Goal: Transaction & Acquisition: Purchase product/service

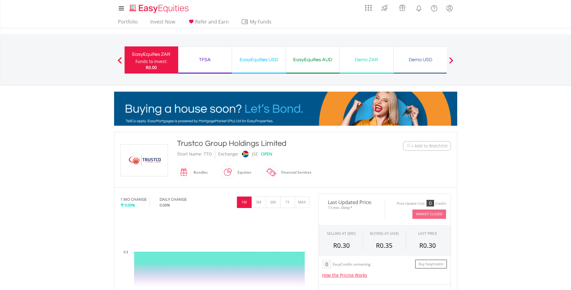
click at [118, 60] on button "Previous" at bounding box center [120, 63] width 12 height 6
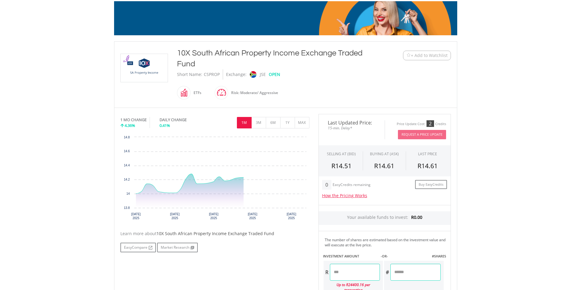
scroll to position [120, 0]
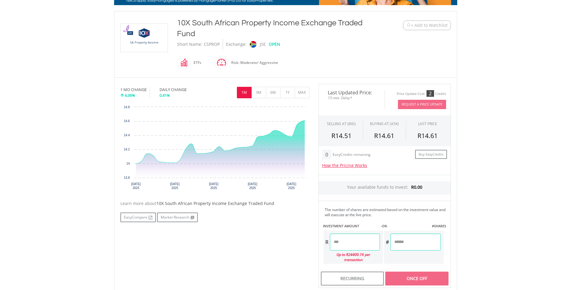
drag, startPoint x: 180, startPoint y: 21, endPoint x: 198, endPoint y: 30, distance: 20.3
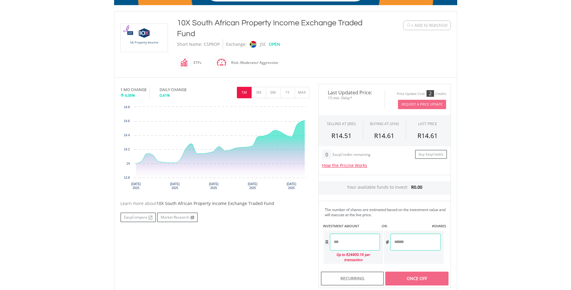
click at [201, 31] on div "10X South African Property Income Exchange Traded Fund" at bounding box center [271, 28] width 189 height 22
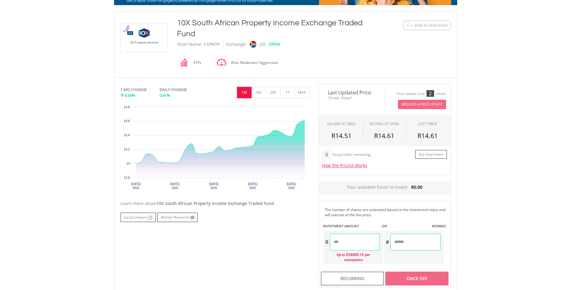
drag, startPoint x: 198, startPoint y: 30, endPoint x: 178, endPoint y: 20, distance: 22.6
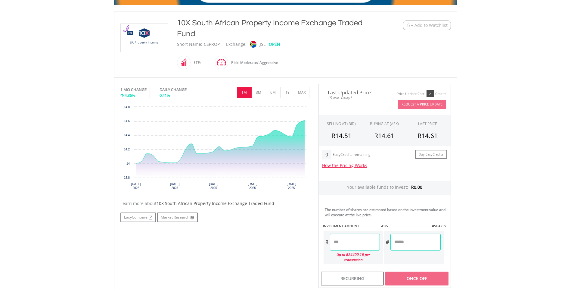
click at [178, 20] on div "10X South African Property Income Exchange Traded Fund" at bounding box center [271, 28] width 189 height 22
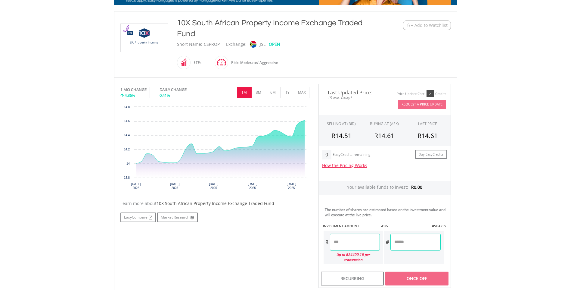
drag, startPoint x: 177, startPoint y: 19, endPoint x: 207, endPoint y: 33, distance: 33.3
click at [207, 33] on div "10X South African Property Income Exchange Traded Fund" at bounding box center [271, 28] width 189 height 22
copy div "10X South African Property Income Exchange Traded Fund"
click at [350, 242] on input "number" at bounding box center [355, 241] width 50 height 17
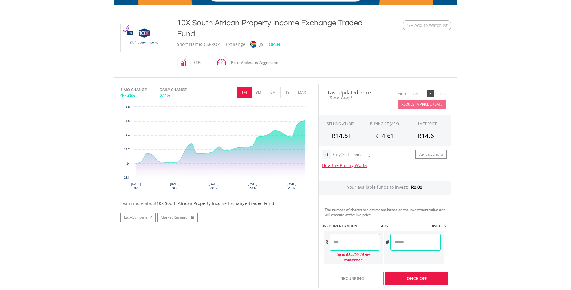
type input "********"
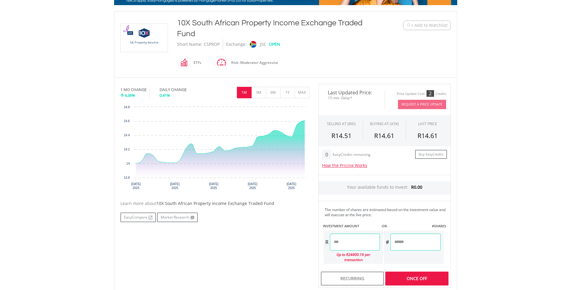
type input "*********"
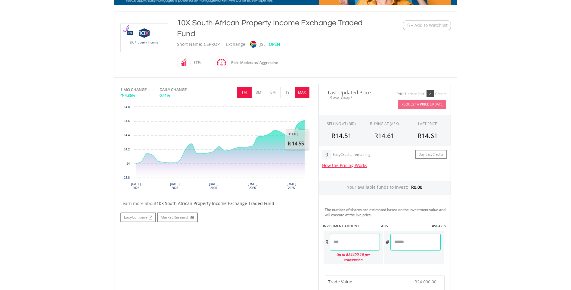
click at [301, 95] on button "MAX" at bounding box center [302, 92] width 15 height 11
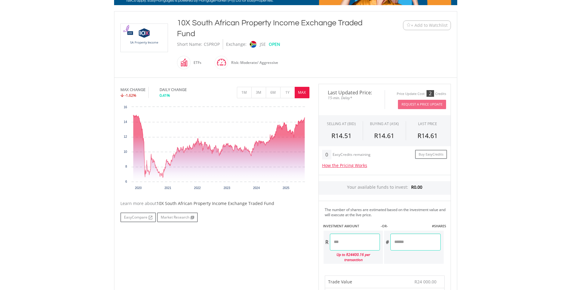
scroll to position [0, 0]
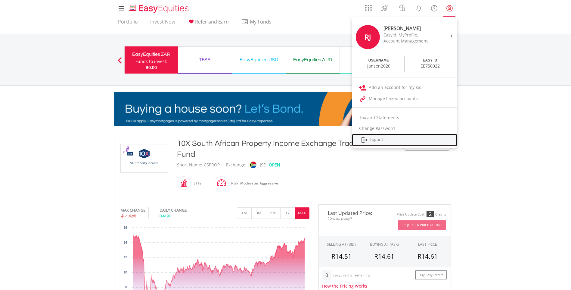
click at [377, 141] on link "Logout" at bounding box center [404, 140] width 105 height 12
